Goal: Task Accomplishment & Management: Complete application form

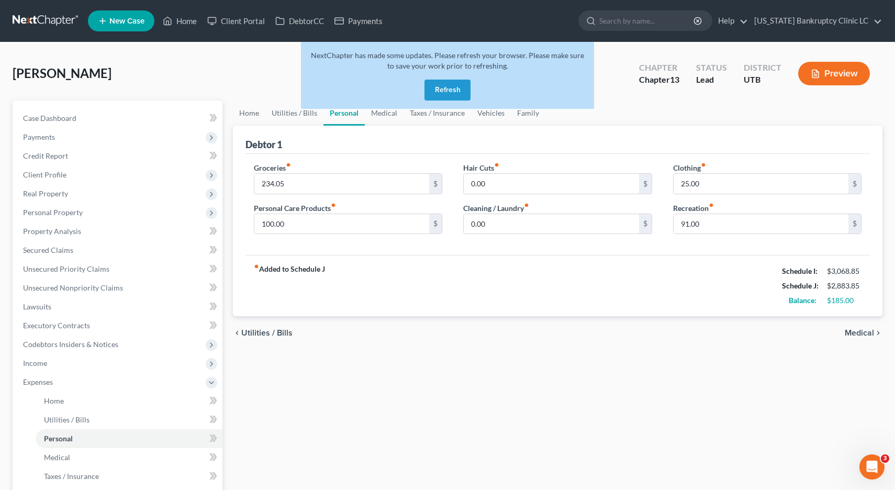
click at [447, 90] on button "Refresh" at bounding box center [448, 90] width 46 height 21
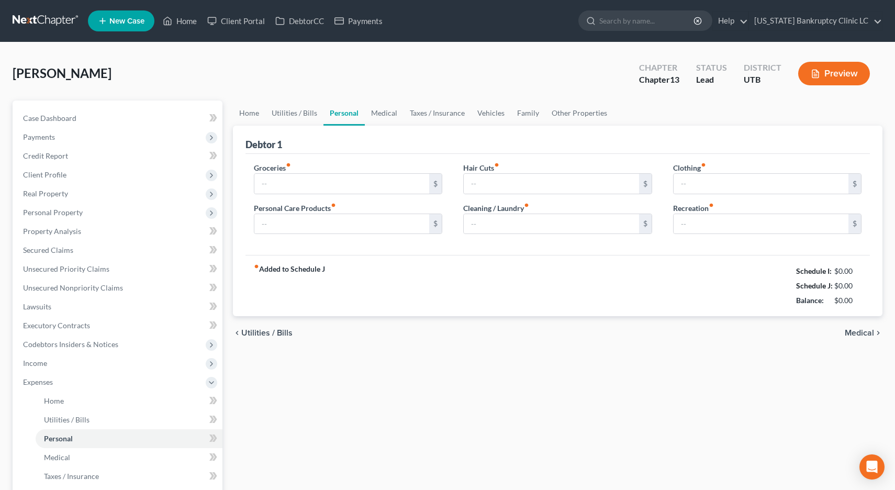
type input "234.05"
type input "100.00"
type input "0.00"
type input "25.00"
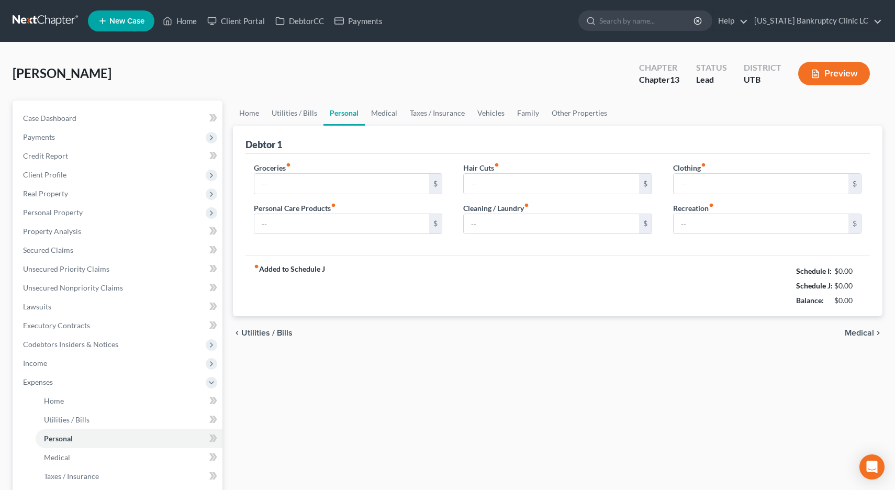
type input "91.00"
click at [299, 20] on link "DebtorCC" at bounding box center [299, 21] width 59 height 19
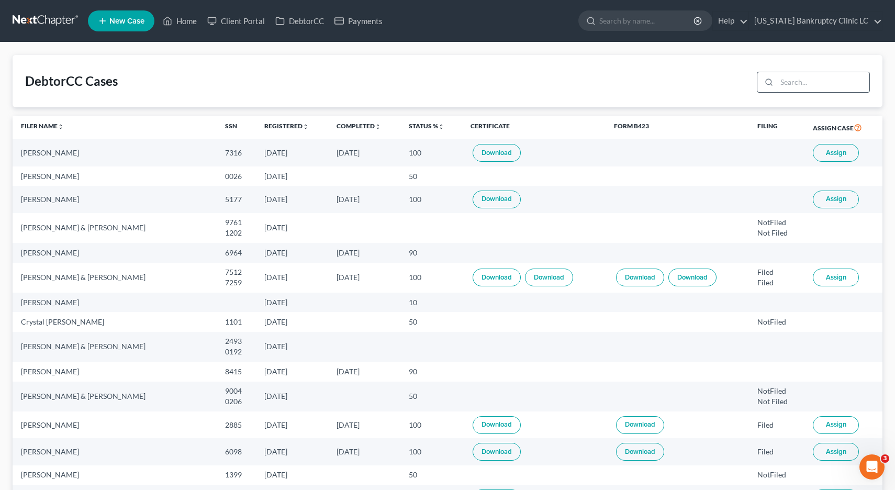
click at [812, 83] on input "search" at bounding box center [823, 82] width 93 height 20
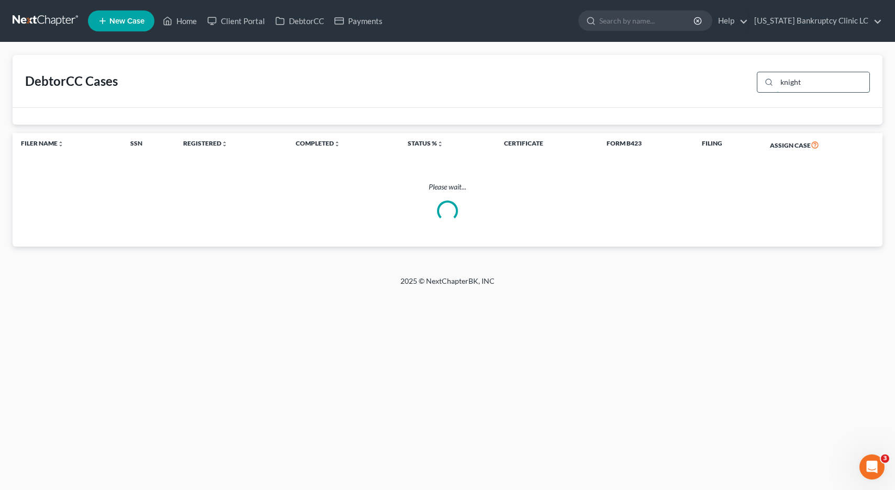
type input "knight"
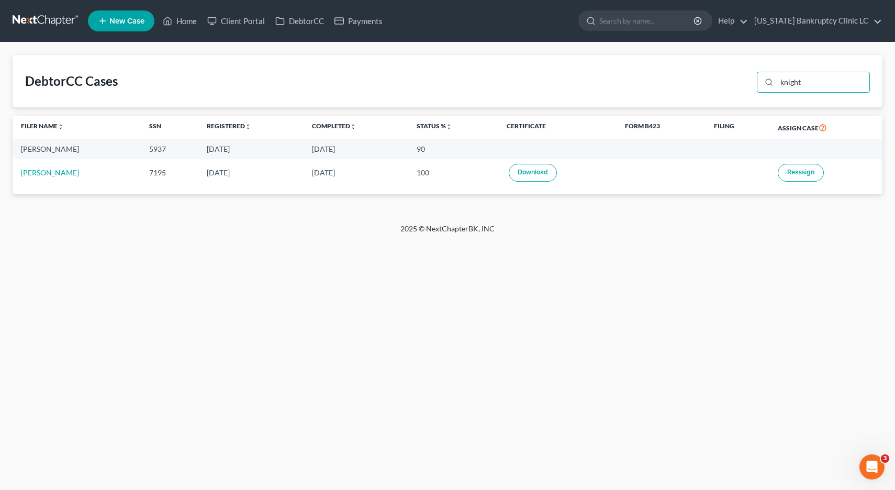
click at [43, 20] on link at bounding box center [46, 21] width 67 height 19
